Goal: Task Accomplishment & Management: Manage account settings

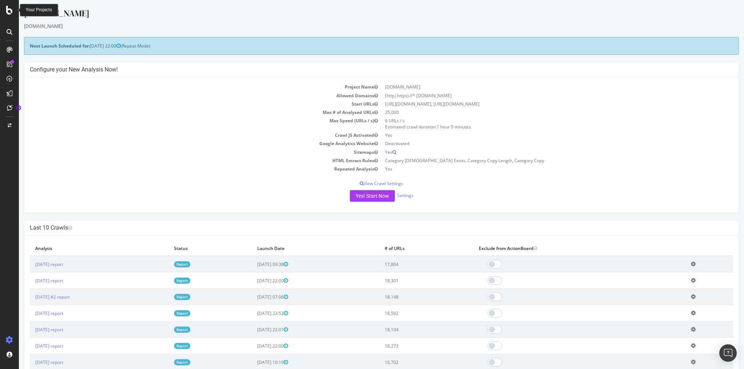
click at [12, 10] on icon at bounding box center [9, 10] width 7 height 9
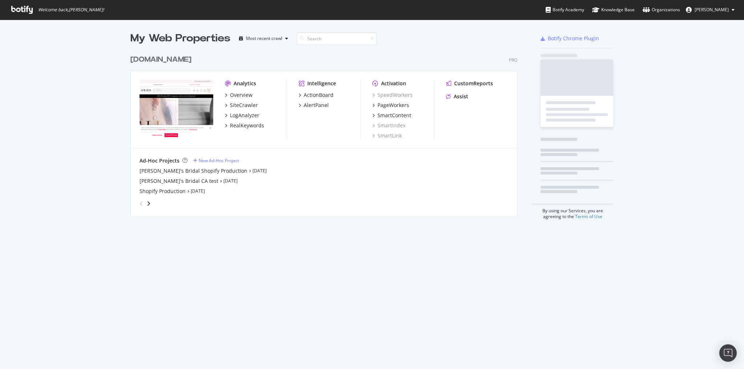
scroll to position [365, 735]
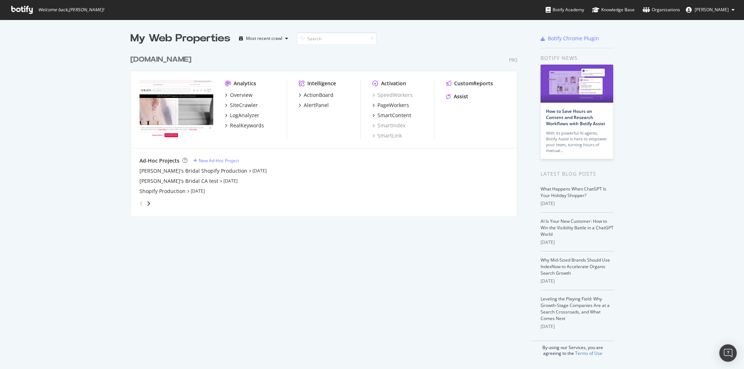
click at [157, 61] on div "[DOMAIN_NAME]" at bounding box center [160, 59] width 61 height 11
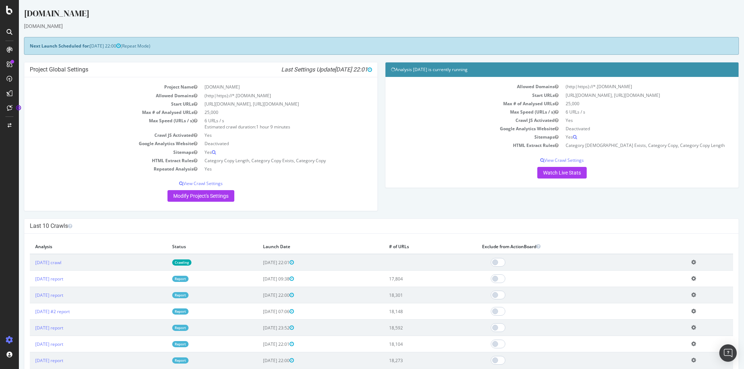
click at [52, 27] on div "[DOMAIN_NAME]" at bounding box center [381, 26] width 715 height 7
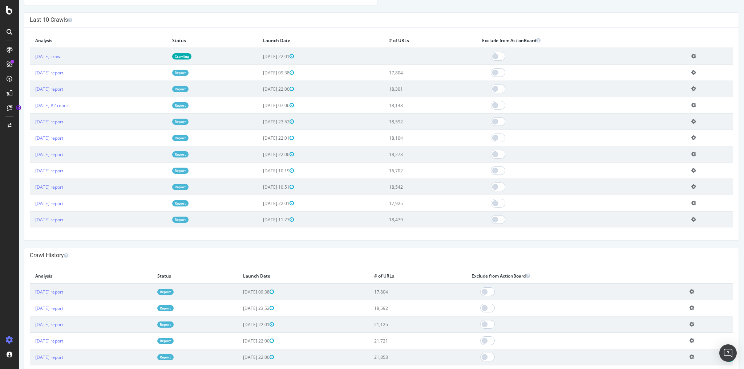
scroll to position [163, 0]
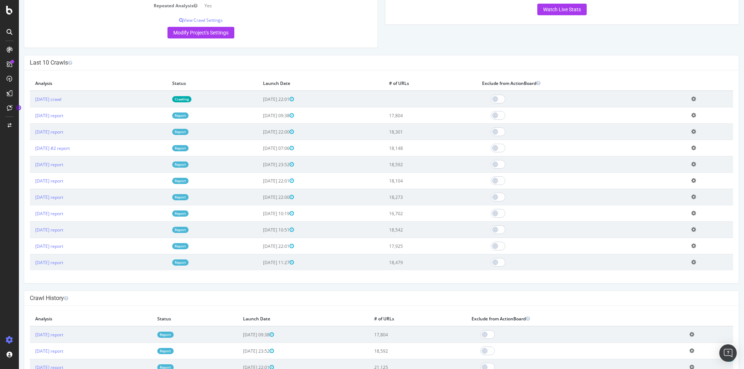
click at [9, 338] on icon at bounding box center [9, 340] width 7 height 7
click at [10, 30] on icon at bounding box center [10, 32] width 6 height 6
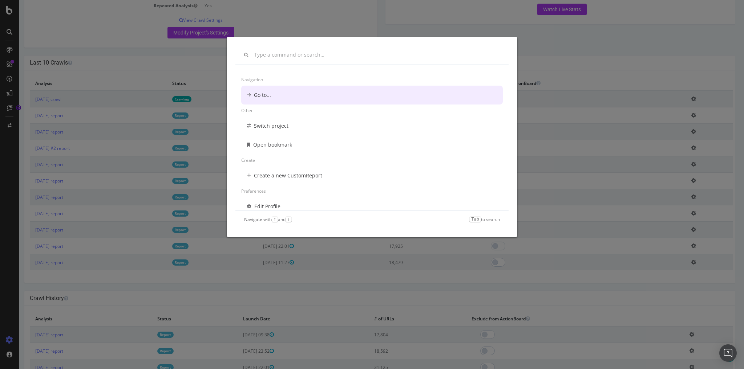
click at [57, 17] on div "Navigation Go to... Other Switch project Open bookmark Create Create a new Cust…" at bounding box center [372, 184] width 744 height 369
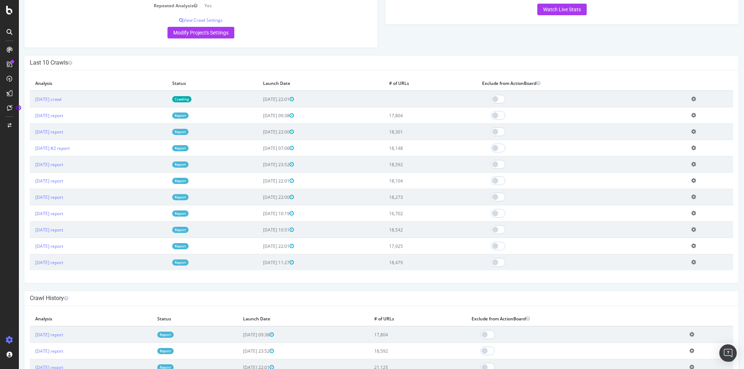
click at [12, 53] on div at bounding box center [10, 50] width 12 height 12
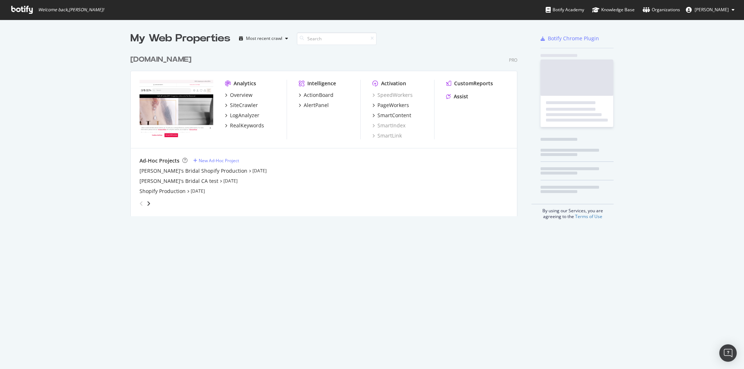
scroll to position [365, 735]
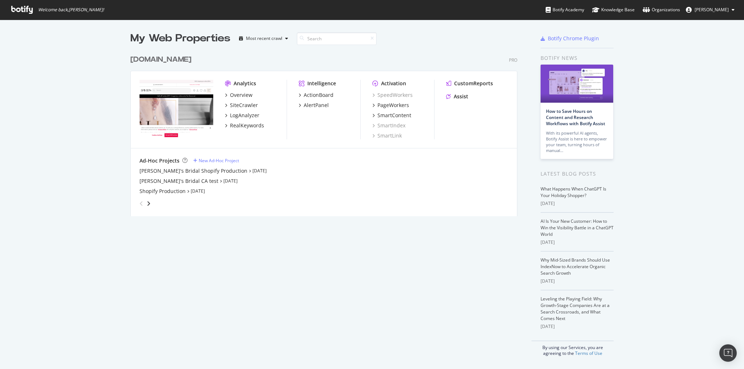
scroll to position [365, 735]
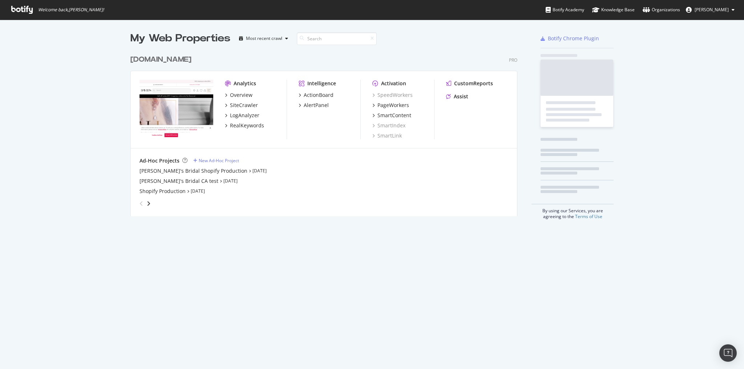
scroll to position [365, 735]
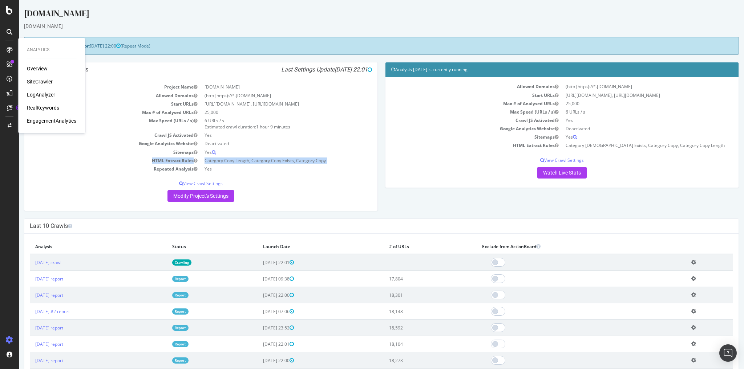
click at [93, 169] on tbody "Project Name [DOMAIN_NAME] Allowed Domains (http|https)://*.[DOMAIN_NAME] Start…" at bounding box center [201, 128] width 342 height 90
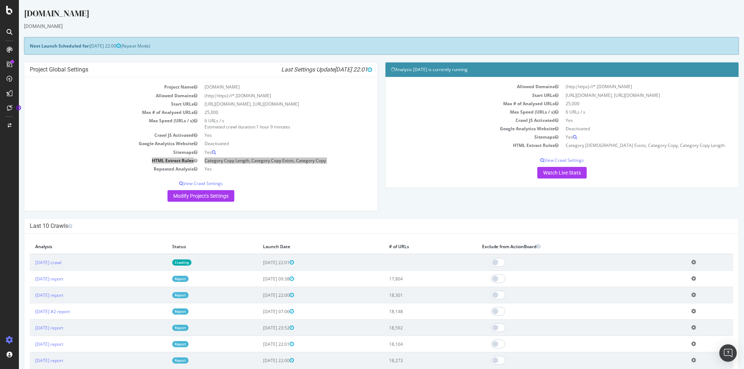
click at [9, 15] on div at bounding box center [9, 184] width 19 height 369
click at [9, 10] on icon at bounding box center [9, 10] width 7 height 9
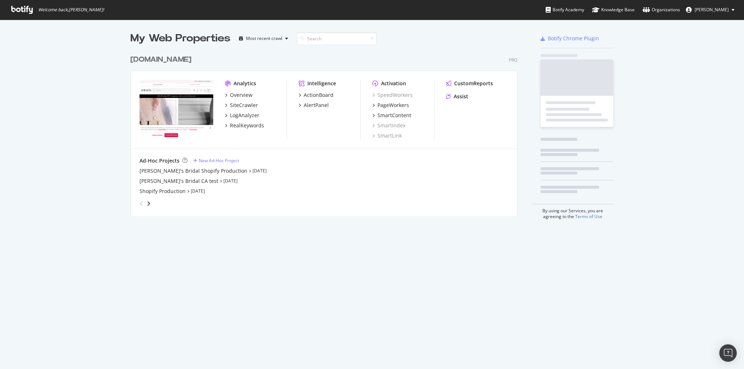
scroll to position [365, 735]
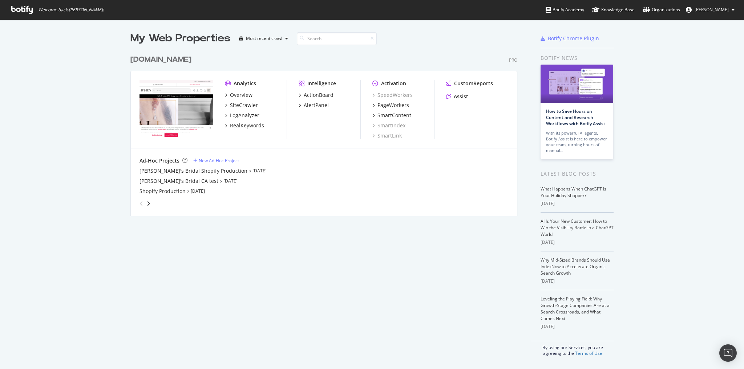
click at [177, 55] on div "[DOMAIN_NAME]" at bounding box center [160, 59] width 61 height 11
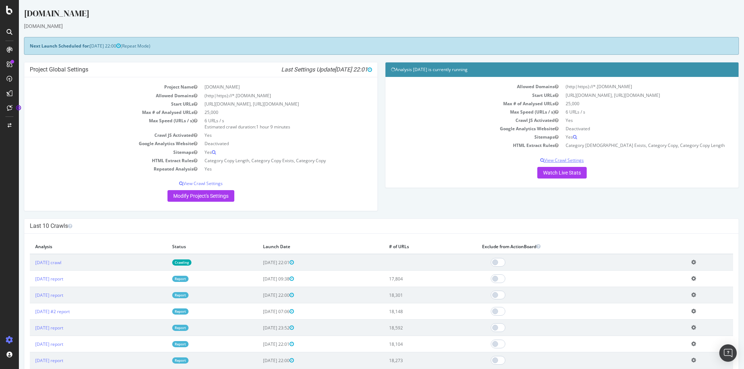
click at [553, 160] on p "View Crawl Settings" at bounding box center [562, 160] width 342 height 6
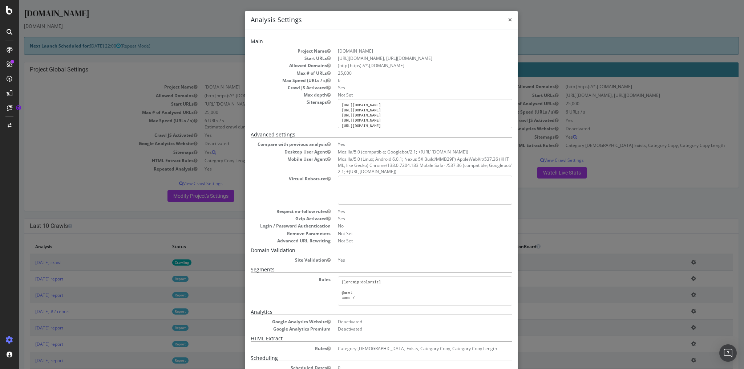
click at [508, 22] on span "×" at bounding box center [510, 20] width 4 height 10
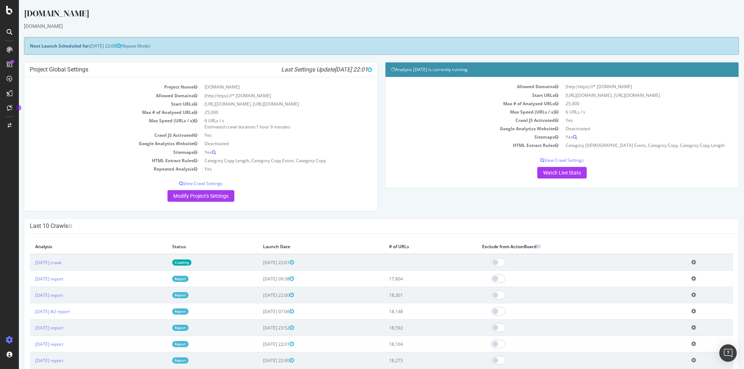
drag, startPoint x: 389, startPoint y: 68, endPoint x: 496, endPoint y: 73, distance: 108.0
click at [497, 73] on h4 "Analysis [DATE] is currently running" at bounding box center [562, 69] width 342 height 7
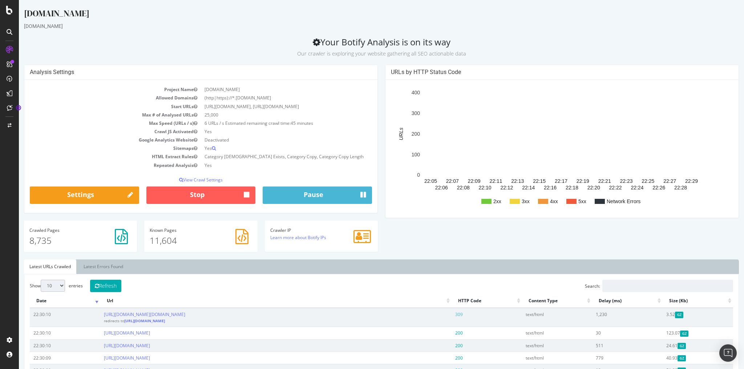
drag, startPoint x: 322, startPoint y: 122, endPoint x: 290, endPoint y: 123, distance: 32.3
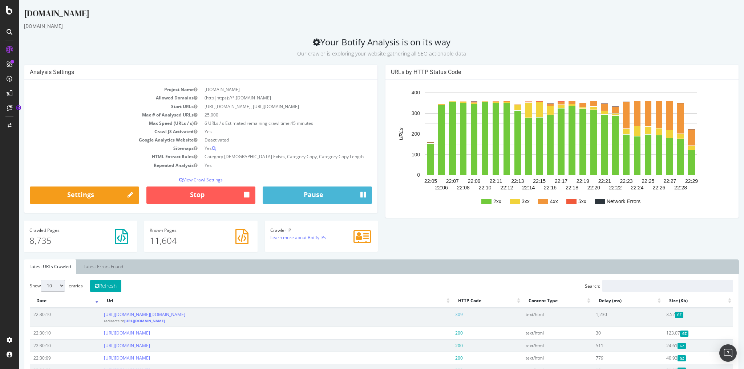
click at [290, 123] on td "6 URLs / s Estimated remaining crawl time: 45 minutes" at bounding box center [286, 123] width 171 height 8
click at [345, 129] on td "Yes" at bounding box center [286, 131] width 171 height 8
drag, startPoint x: 315, startPoint y: 123, endPoint x: 292, endPoint y: 121, distance: 23.4
click at [292, 121] on td "6 URLs / s Estimated remaining crawl time: 45 minutes" at bounding box center [286, 123] width 171 height 8
click at [225, 74] on h4 "Analysis Settings" at bounding box center [201, 72] width 342 height 7
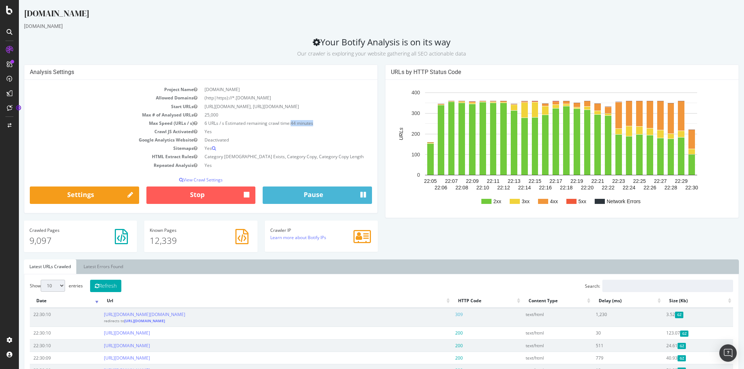
drag, startPoint x: 314, startPoint y: 123, endPoint x: 292, endPoint y: 122, distance: 21.8
click at [291, 122] on td "6 URLs / s Estimated remaining crawl time: 44 minutes" at bounding box center [286, 123] width 171 height 8
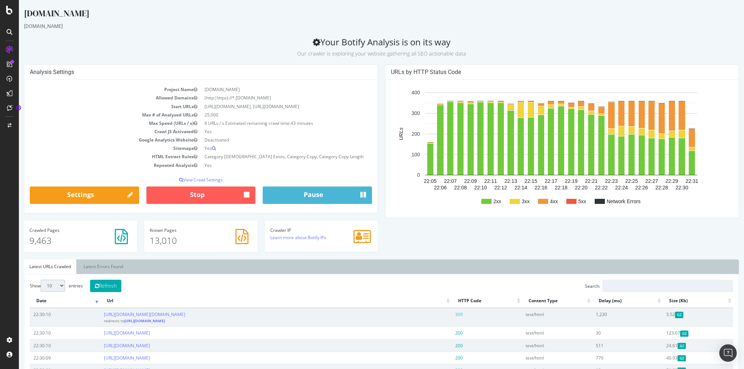
click at [334, 73] on h4 "Analysis Settings" at bounding box center [201, 72] width 342 height 7
drag, startPoint x: 290, startPoint y: 123, endPoint x: 315, endPoint y: 123, distance: 24.3
click at [315, 123] on td "6 URLs / s Estimated remaining crawl time: 43 minutes" at bounding box center [286, 123] width 171 height 8
click at [333, 123] on td "6 URLs / s Estimated remaining crawl time: 42 minutes" at bounding box center [286, 123] width 171 height 8
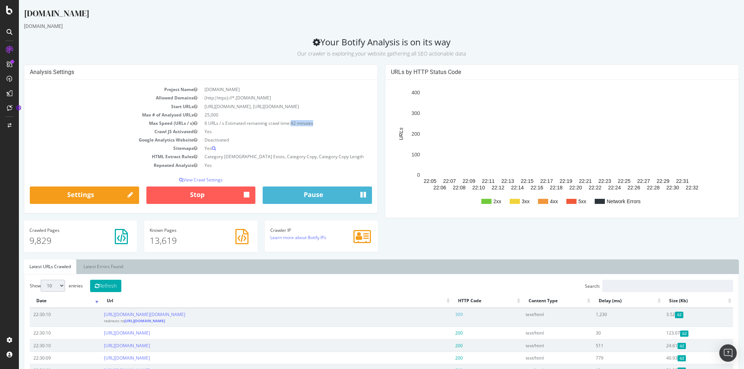
drag, startPoint x: 313, startPoint y: 123, endPoint x: 291, endPoint y: 121, distance: 22.3
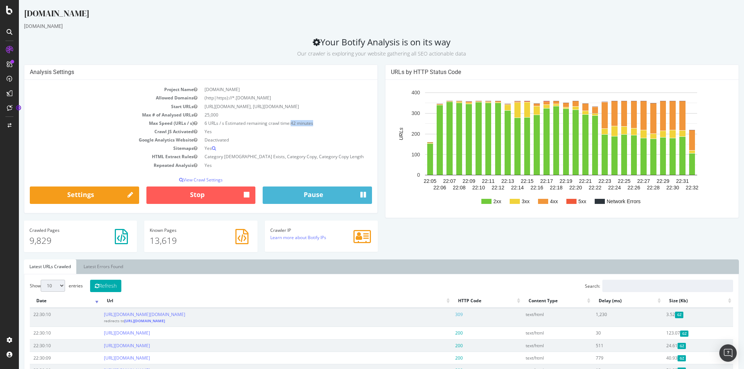
click at [291, 121] on span "42 minutes" at bounding box center [302, 123] width 23 height 6
drag, startPoint x: 422, startPoint y: 181, endPoint x: 434, endPoint y: 181, distance: 11.6
click at [434, 181] on text "22:05" at bounding box center [429, 181] width 13 height 6
drag, startPoint x: 440, startPoint y: 240, endPoint x: 437, endPoint y: 230, distance: 10.5
click at [440, 241] on div "Analysis Settings Project Name [DOMAIN_NAME] Allowed Domains (http|https)://*.[…" at bounding box center [381, 162] width 722 height 195
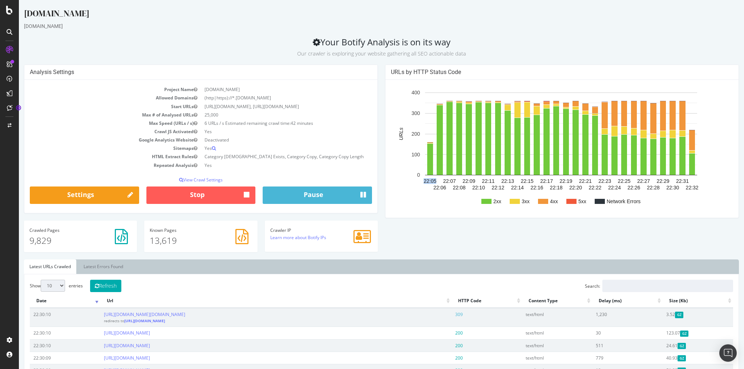
drag, startPoint x: 421, startPoint y: 180, endPoint x: 433, endPoint y: 182, distance: 12.1
click at [433, 182] on text "22:05" at bounding box center [429, 181] width 13 height 6
click at [447, 231] on div "Analysis Settings Project Name [DOMAIN_NAME] Allowed Domains (http|https)://*.[…" at bounding box center [381, 162] width 722 height 195
click at [12, 340] on icon at bounding box center [9, 340] width 7 height 7
click at [46, 308] on div "Project settings" at bounding box center [38, 308] width 31 height 6
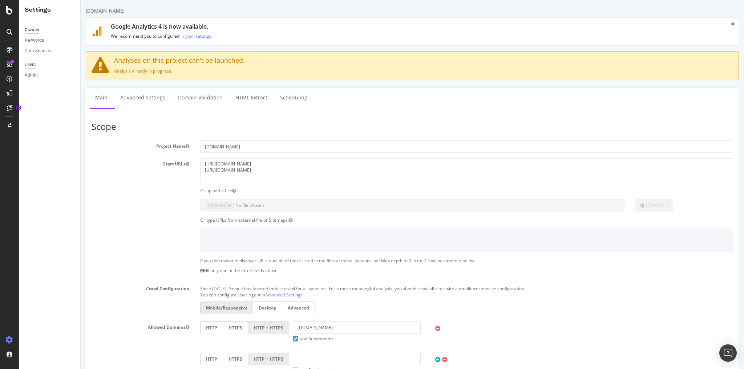
click at [33, 65] on div "Users" at bounding box center [30, 65] width 11 height 8
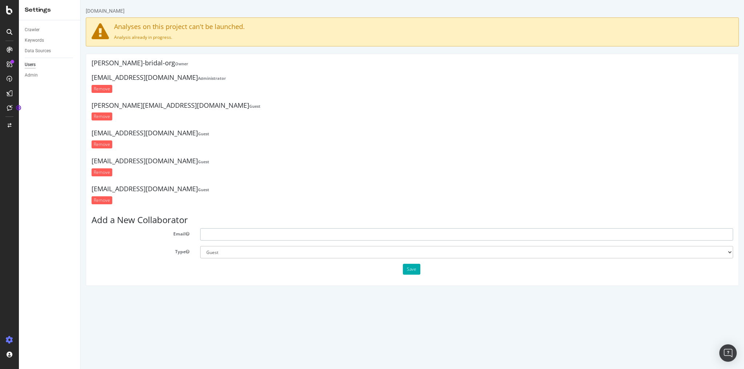
click at [245, 235] on input "text" at bounding box center [466, 234] width 533 height 12
paste input "[EMAIL_ADDRESS][DOMAIN_NAME]"
type input "[EMAIL_ADDRESS][DOMAIN_NAME]"
click at [261, 249] on select "Administrator Guest" at bounding box center [466, 252] width 533 height 12
select select "1"
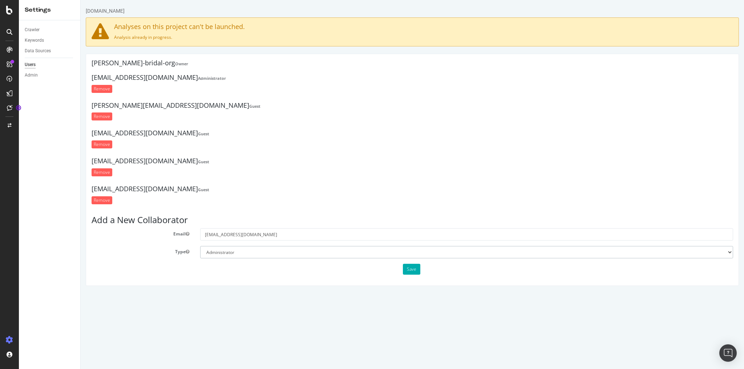
click at [200, 246] on select "Administrator Guest" at bounding box center [466, 252] width 533 height 12
click at [418, 268] on button "Save" at bounding box center [411, 269] width 17 height 11
click at [414, 272] on button "Save" at bounding box center [411, 269] width 17 height 11
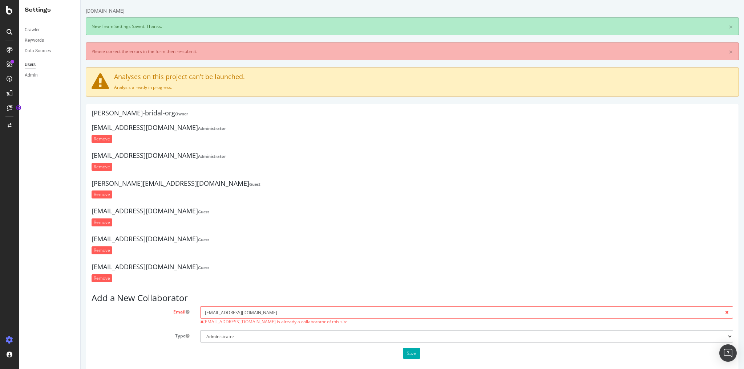
click at [41, 184] on div "Crawler Keywords Data Sources Users Admin" at bounding box center [49, 194] width 61 height 349
drag, startPoint x: 257, startPoint y: 308, endPoint x: 191, endPoint y: 303, distance: 66.3
click at [191, 303] on section "Add a New Collaborator Email [EMAIL_ADDRESS][DOMAIN_NAME] [EMAIL_ADDRESS][DOMAI…" at bounding box center [412, 326] width 641 height 66
click at [246, 337] on select "Administrator Guest" at bounding box center [466, 336] width 533 height 12
drag, startPoint x: 386, startPoint y: 319, endPoint x: 389, endPoint y: 310, distance: 8.6
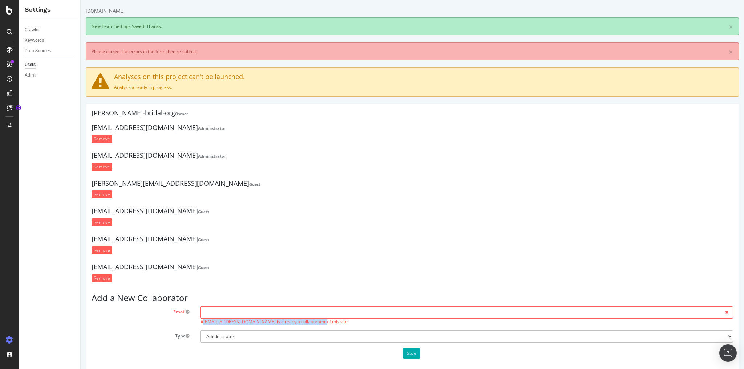
click at [387, 315] on div "[EMAIL_ADDRESS][DOMAIN_NAME] is already a collaborator of this site" at bounding box center [467, 316] width 544 height 19
click at [389, 309] on input "text" at bounding box center [466, 313] width 533 height 12
paste input "[EMAIL_ADDRESS][DOMAIN_NAME]"
type input "[EMAIL_ADDRESS][DOMAIN_NAME]"
click at [290, 331] on select "Administrator Guest" at bounding box center [466, 336] width 533 height 12
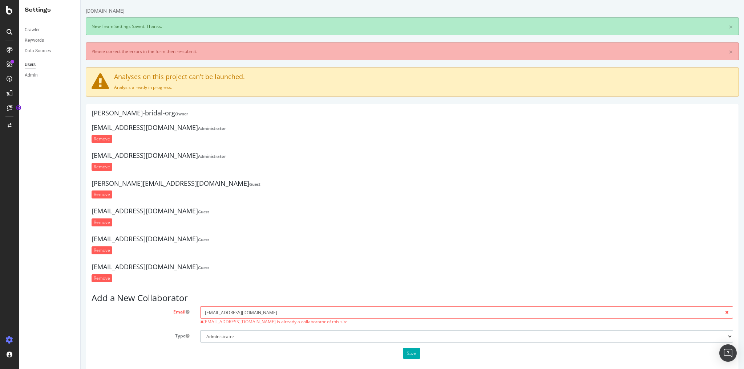
click at [200, 330] on select "Administrator Guest" at bounding box center [466, 336] width 533 height 12
click at [404, 356] on button "Save" at bounding box center [411, 353] width 17 height 11
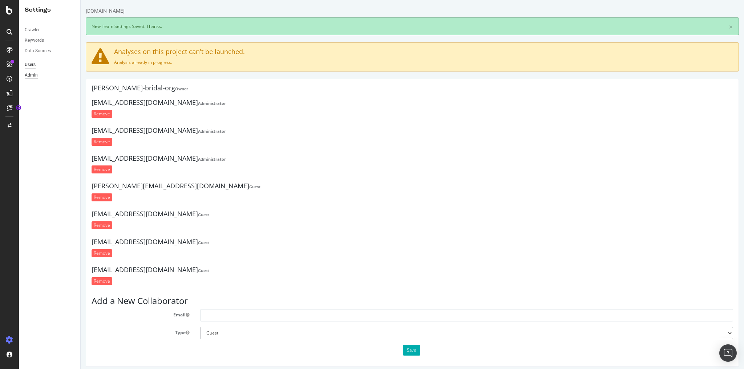
click at [36, 78] on div "Admin" at bounding box center [31, 76] width 13 height 8
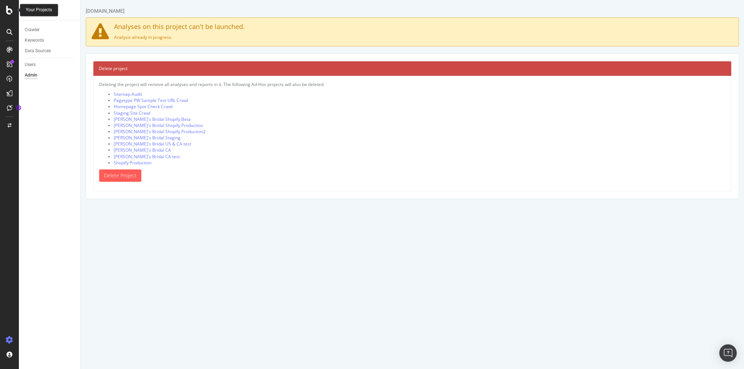
click at [11, 13] on icon at bounding box center [9, 10] width 7 height 9
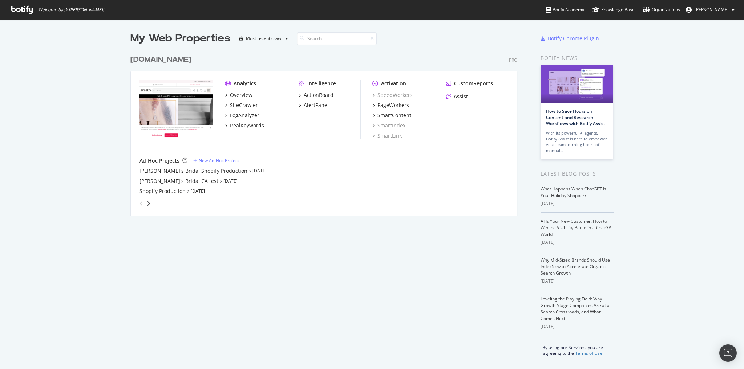
scroll to position [365, 735]
click at [174, 60] on div "[DOMAIN_NAME]" at bounding box center [160, 59] width 61 height 11
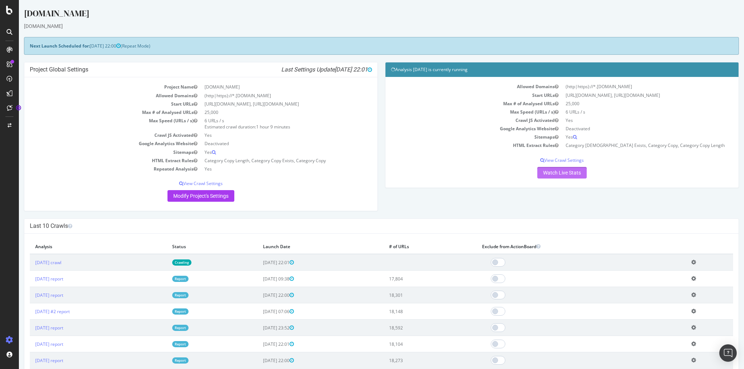
click at [563, 171] on link "Watch Live Stats" at bounding box center [561, 173] width 49 height 12
